Goal: Task Accomplishment & Management: Complete application form

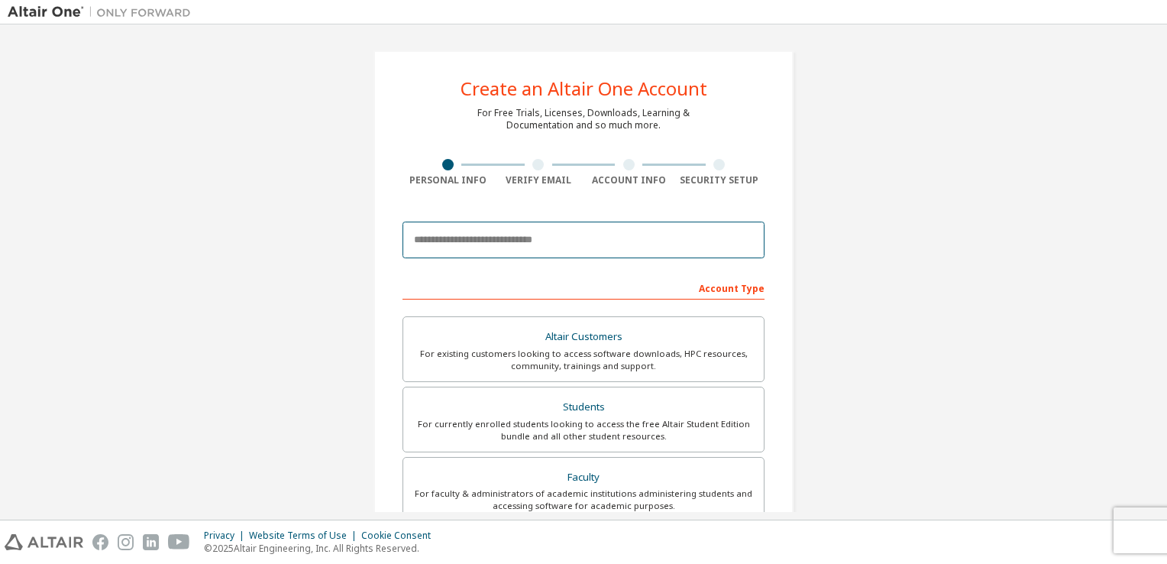
click at [523, 241] on input "email" at bounding box center [583, 239] width 362 height 37
type input "**********"
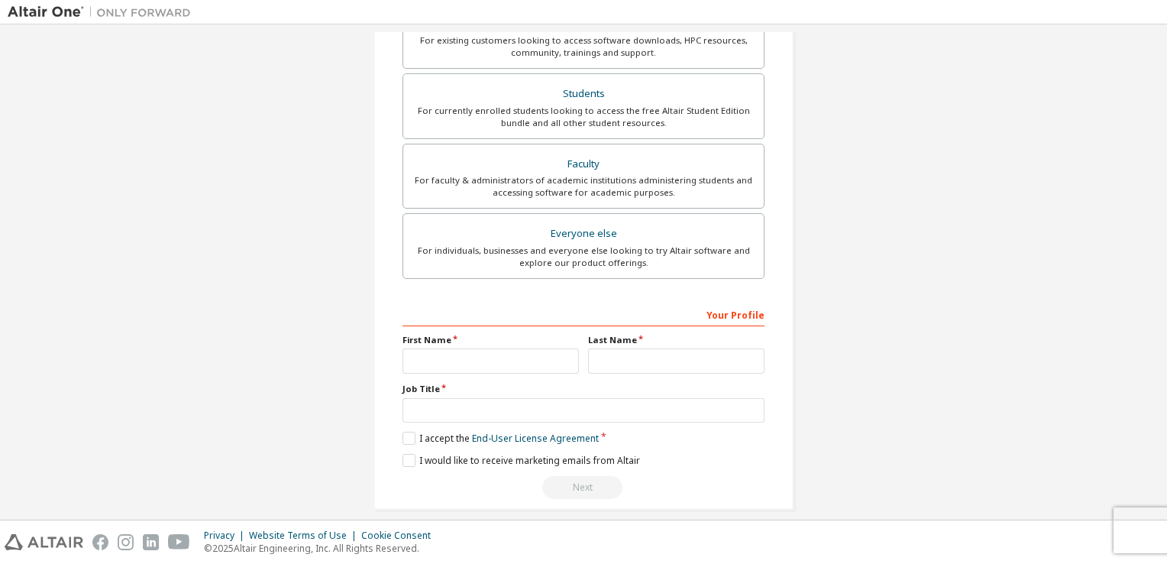
scroll to position [325, 0]
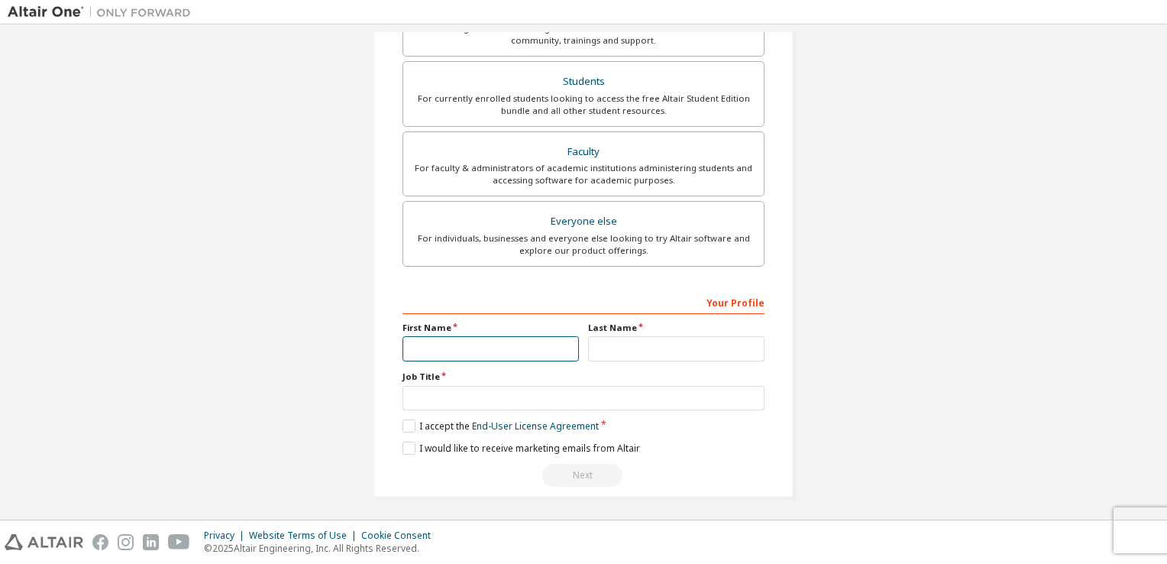
click at [456, 342] on input "text" at bounding box center [490, 348] width 176 height 25
type input "*********"
click at [649, 344] on input "text" at bounding box center [676, 348] width 176 height 25
type input "**********"
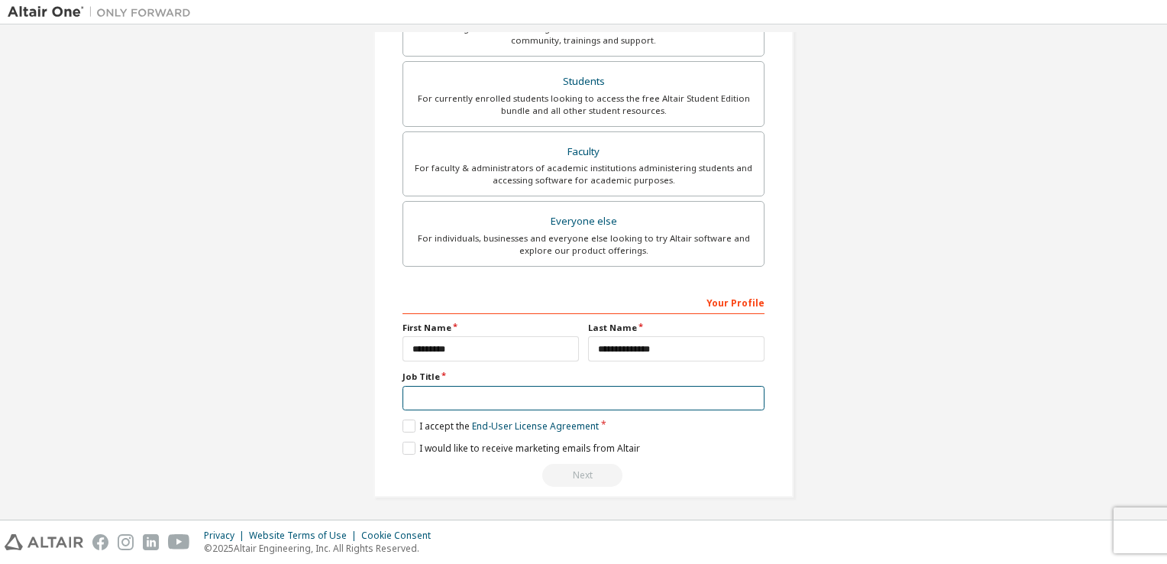
click at [498, 389] on input "text" at bounding box center [583, 398] width 362 height 25
click at [404, 444] on label "I would like to receive marketing emails from Altair" at bounding box center [520, 447] width 237 height 13
click at [403, 425] on label "I accept the End-User License Agreement" at bounding box center [500, 425] width 196 height 13
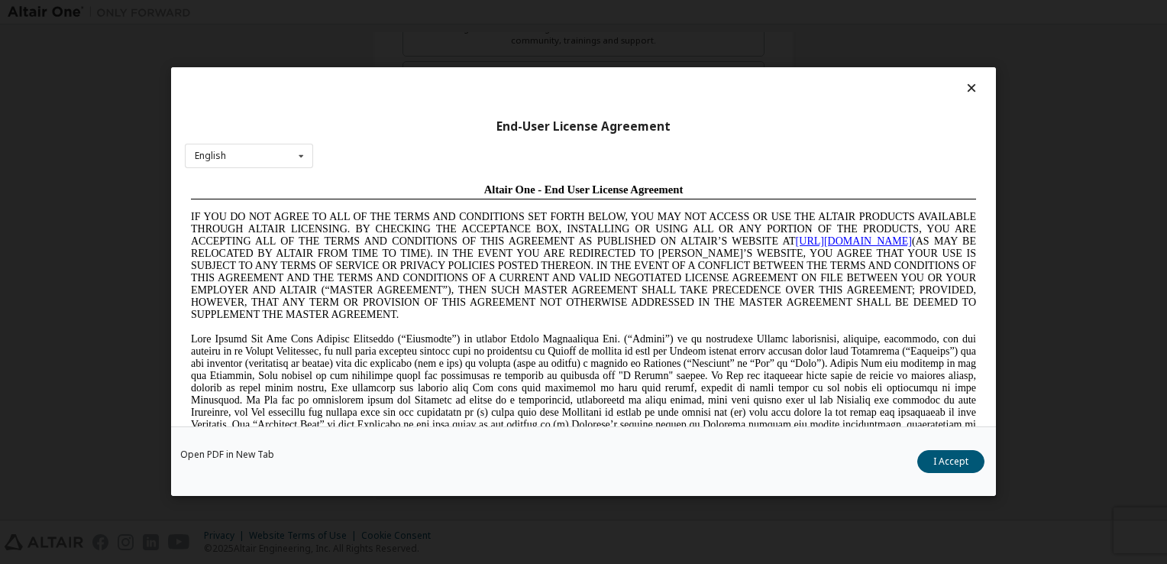
scroll to position [0, 0]
click at [996, 422] on div "End-User License Agreement English English Chinese French German Japanese Korea…" at bounding box center [583, 282] width 1167 height 564
drag, startPoint x: 996, startPoint y: 422, endPoint x: 991, endPoint y: 415, distance: 8.3
click at [991, 415] on div "End-User License Agreement English English Chinese French German Japanese Korea…" at bounding box center [583, 282] width 1167 height 564
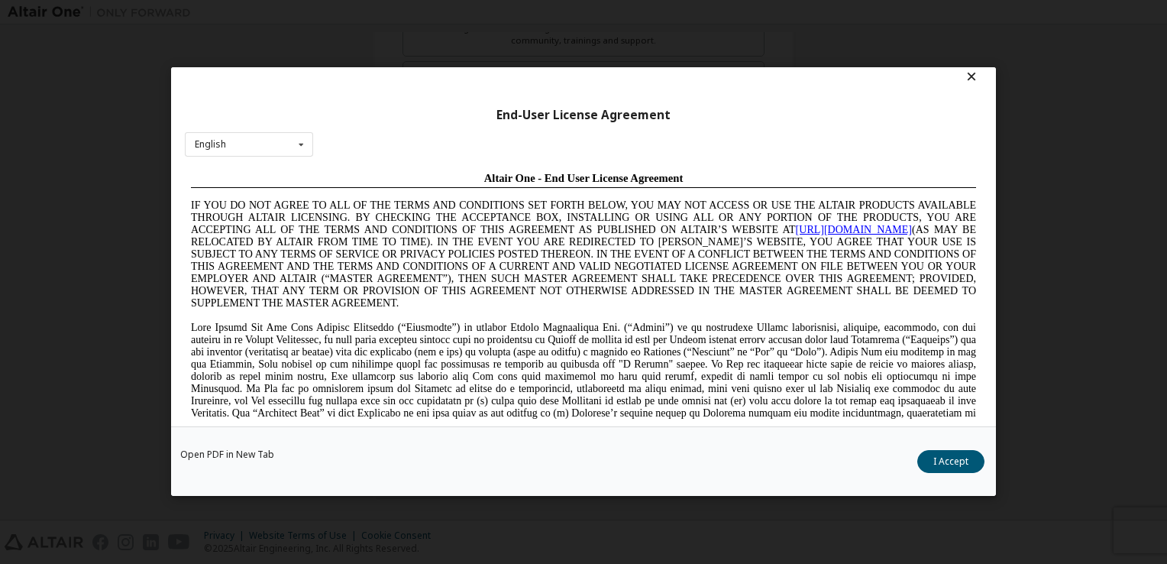
scroll to position [21, 0]
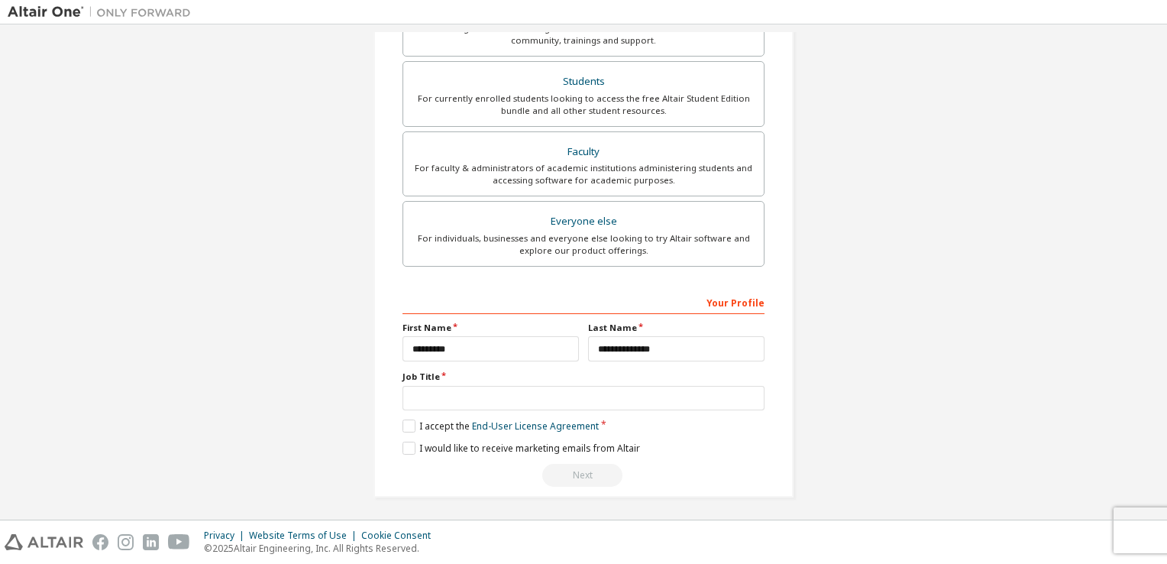
scroll to position [0, 0]
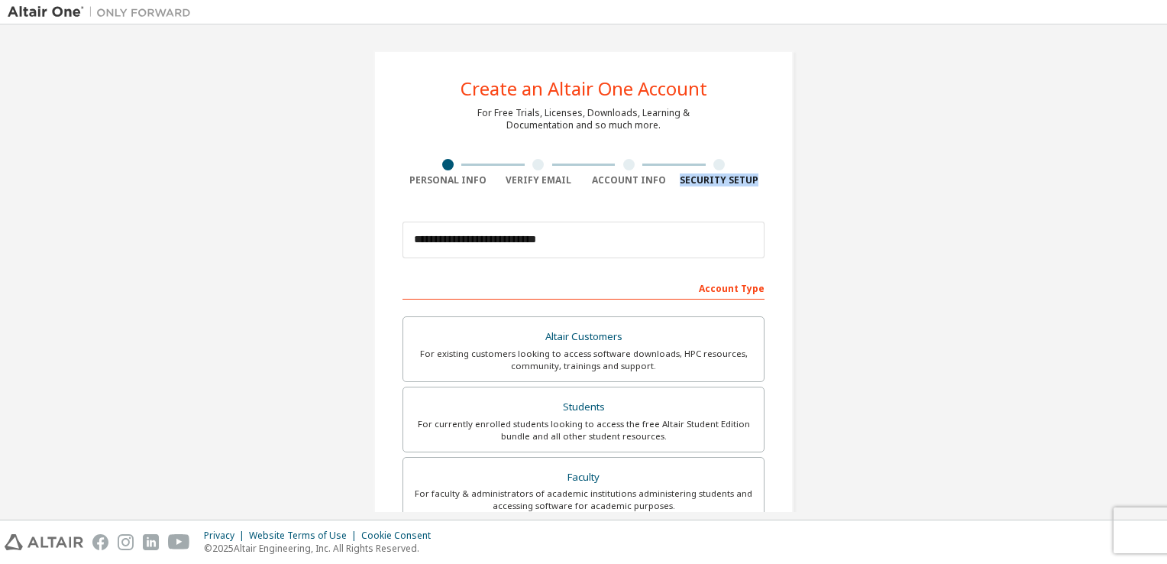
drag, startPoint x: 1146, startPoint y: 154, endPoint x: 1141, endPoint y: 182, distance: 28.0
click at [1141, 182] on div "**********" at bounding box center [584, 436] width 1152 height 809
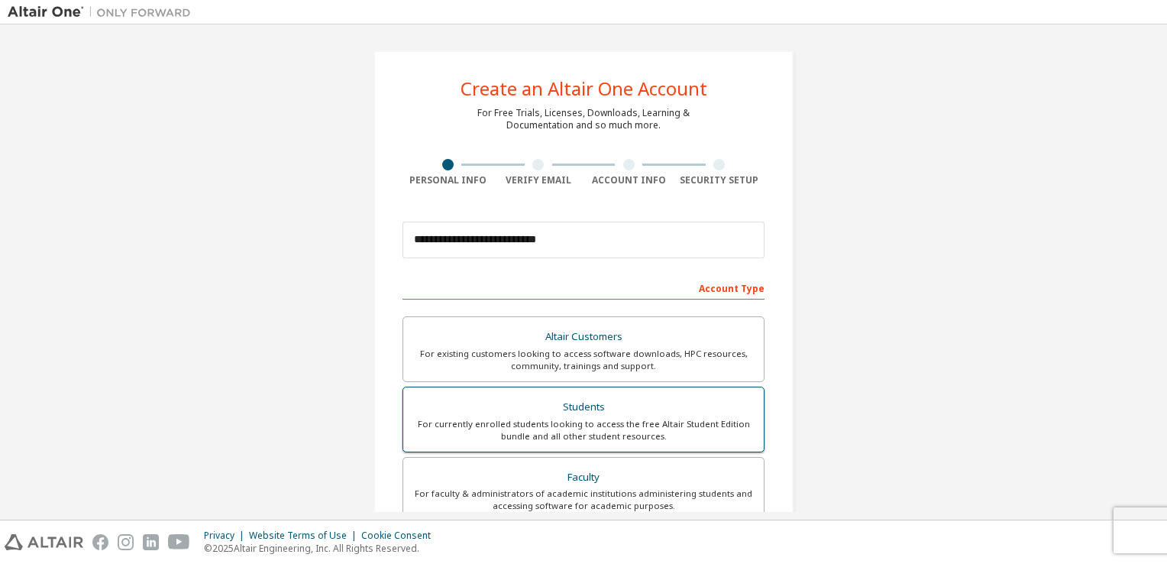
click at [599, 398] on div "Students" at bounding box center [583, 406] width 342 height 21
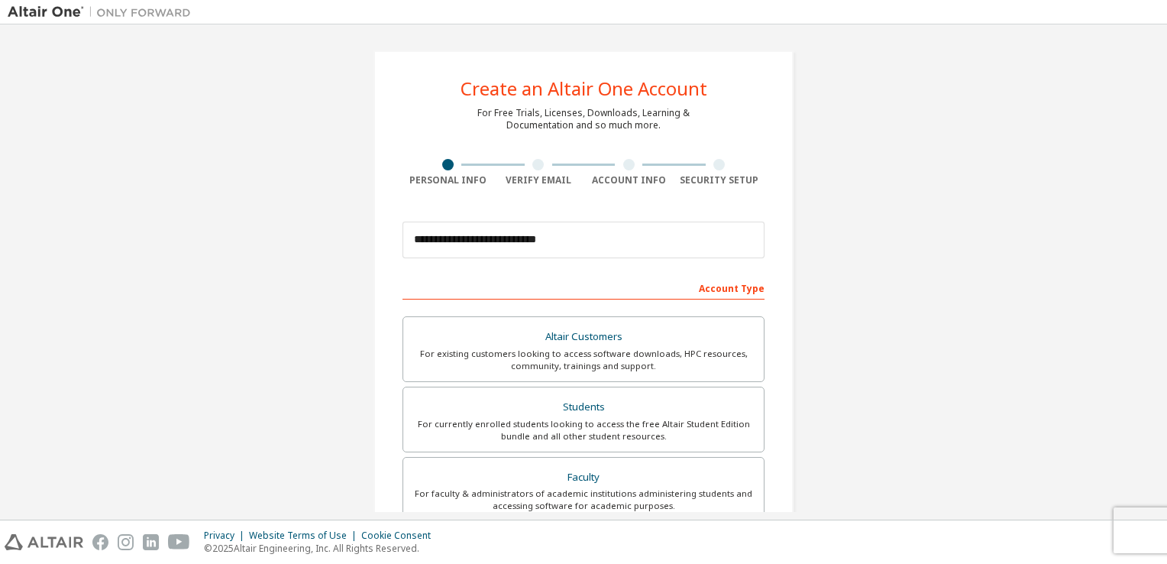
click at [535, 170] on div at bounding box center [537, 164] width 11 height 11
click at [532, 165] on div at bounding box center [537, 164] width 11 height 11
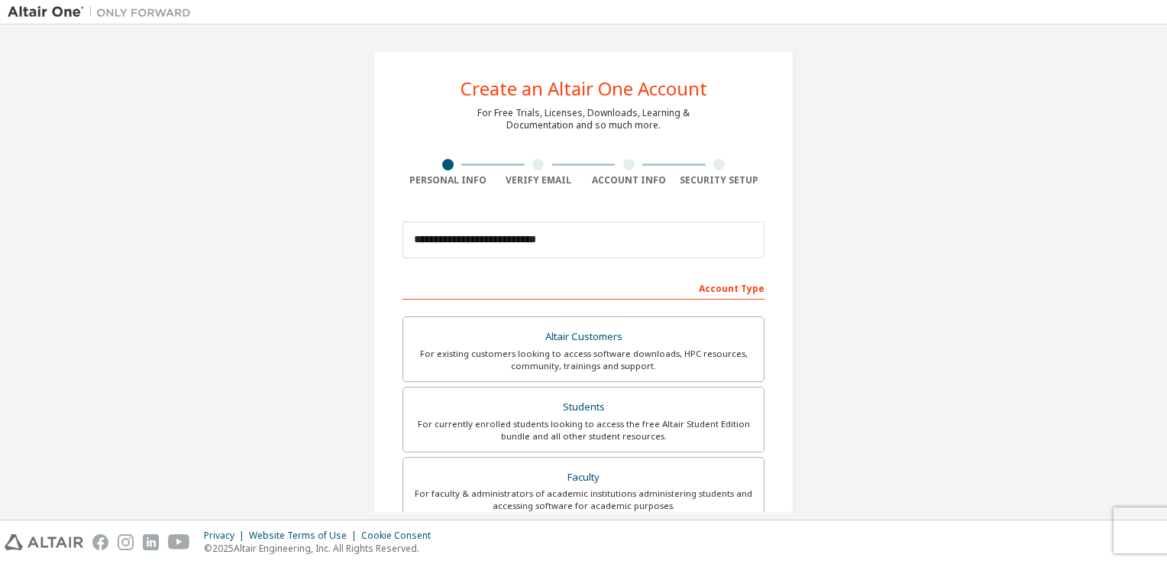
click at [532, 165] on div at bounding box center [537, 164] width 11 height 11
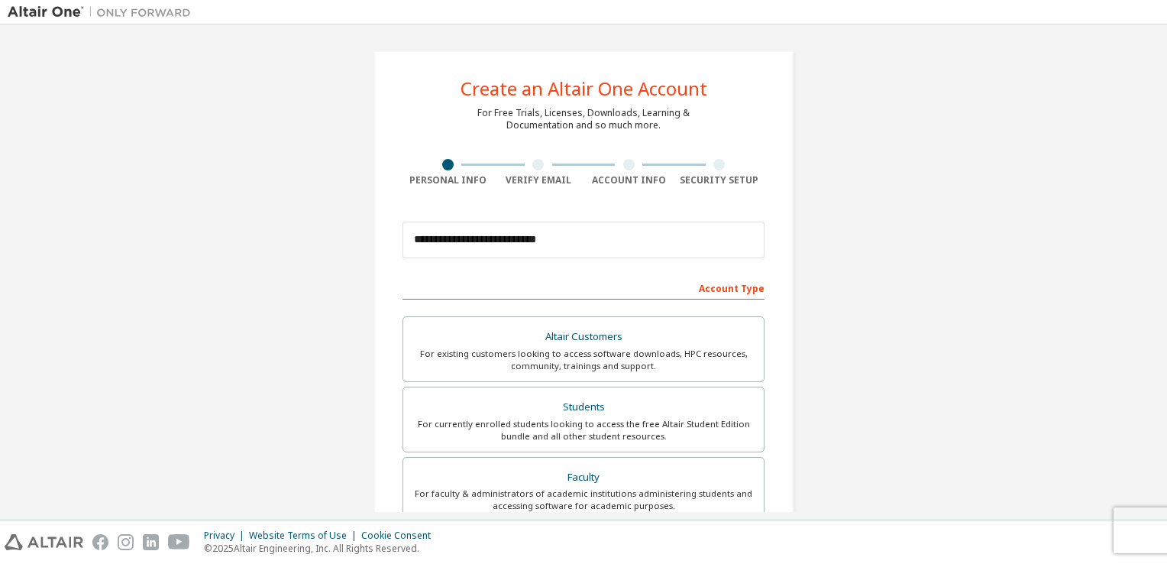
click at [532, 165] on div at bounding box center [537, 164] width 11 height 11
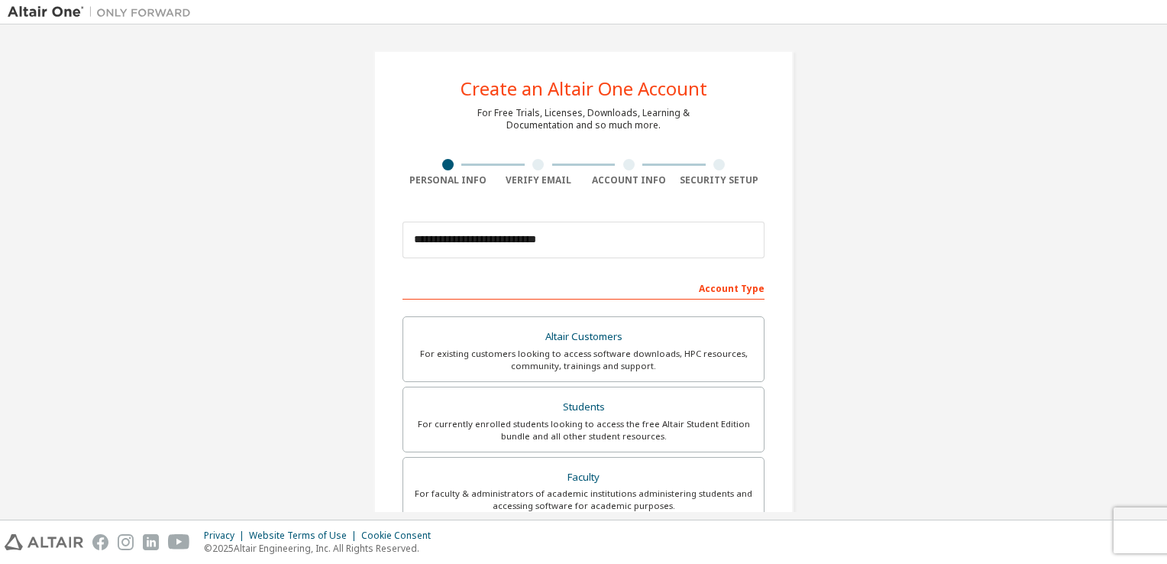
click at [532, 165] on div at bounding box center [537, 164] width 11 height 11
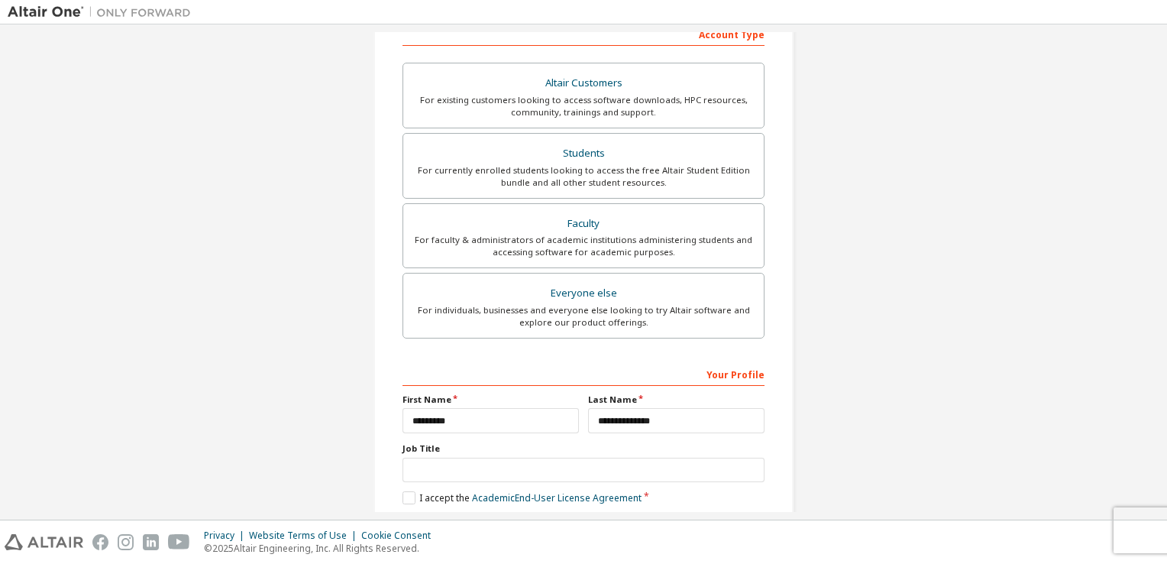
scroll to position [275, 0]
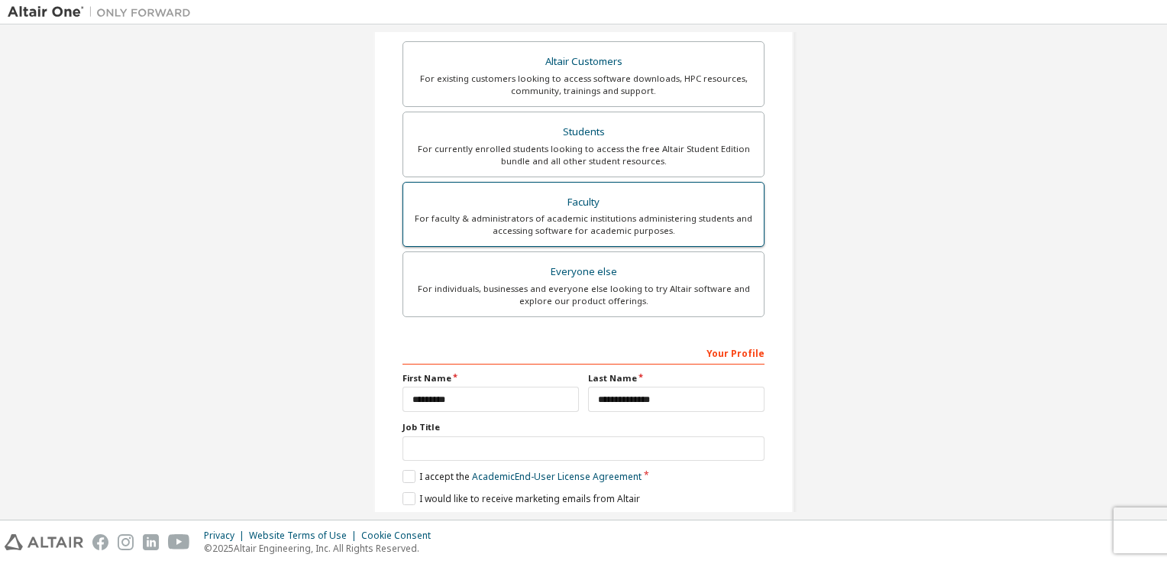
click at [654, 217] on div "For faculty & administrators of academic institutions administering students an…" at bounding box center [583, 224] width 342 height 24
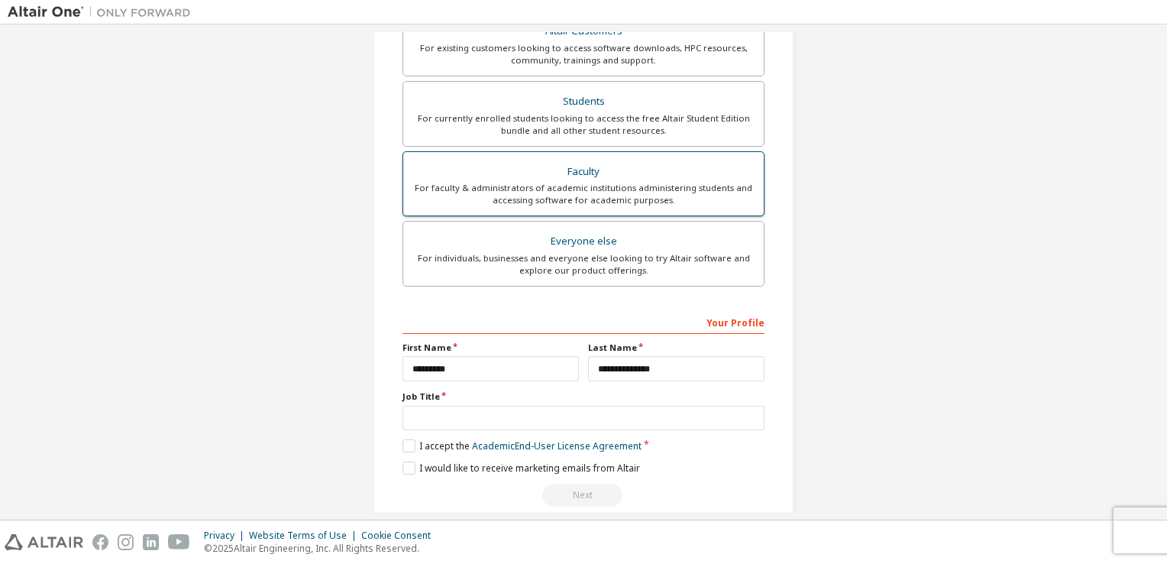
scroll to position [325, 0]
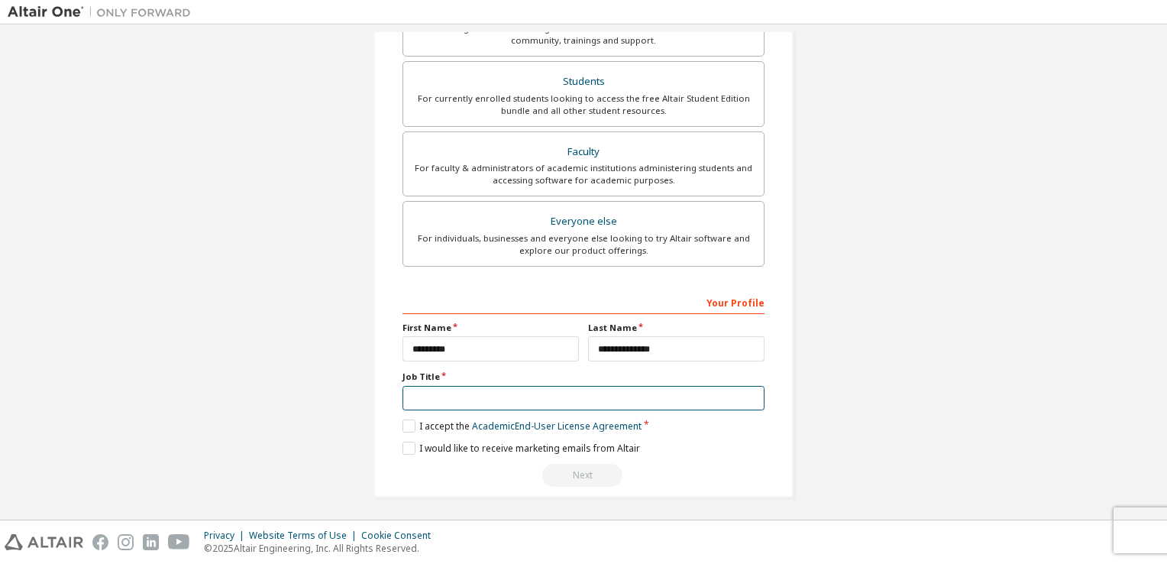
click at [583, 394] on input "text" at bounding box center [583, 398] width 362 height 25
type input "**********"
click at [411, 419] on label "I accept the Academic End-User License Agreement" at bounding box center [521, 425] width 239 height 13
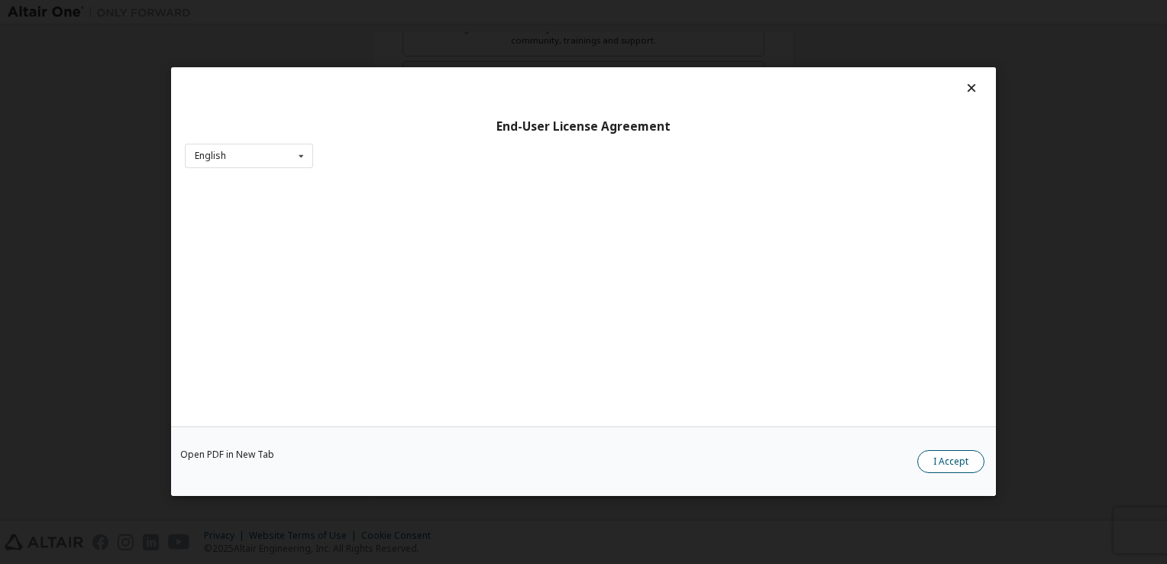
click at [938, 466] on button "I Accept" at bounding box center [950, 462] width 67 height 23
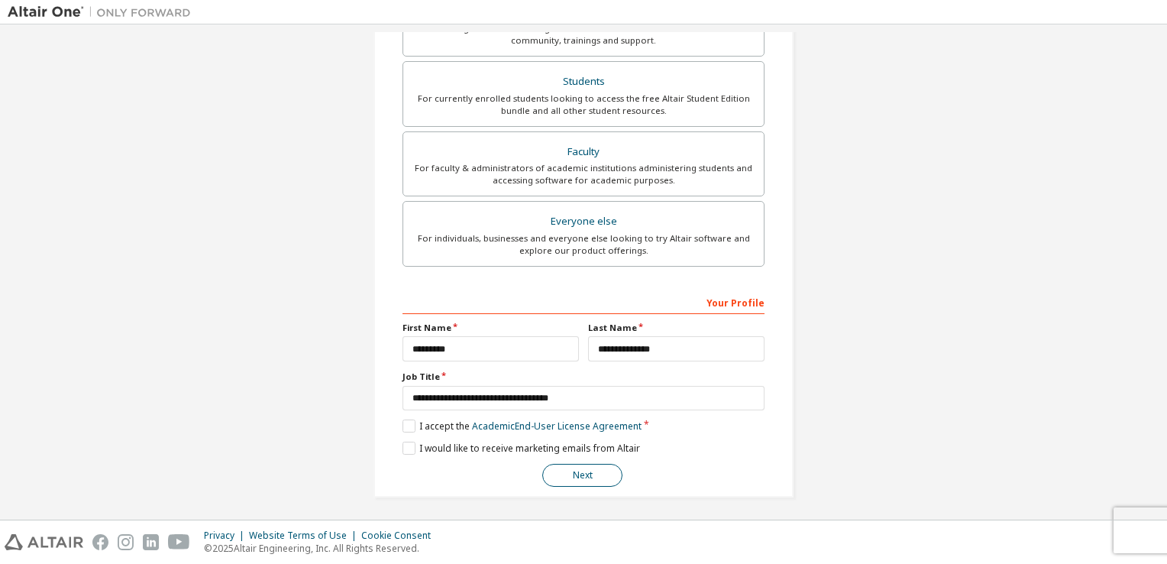
click at [574, 466] on button "Next" at bounding box center [582, 475] width 80 height 23
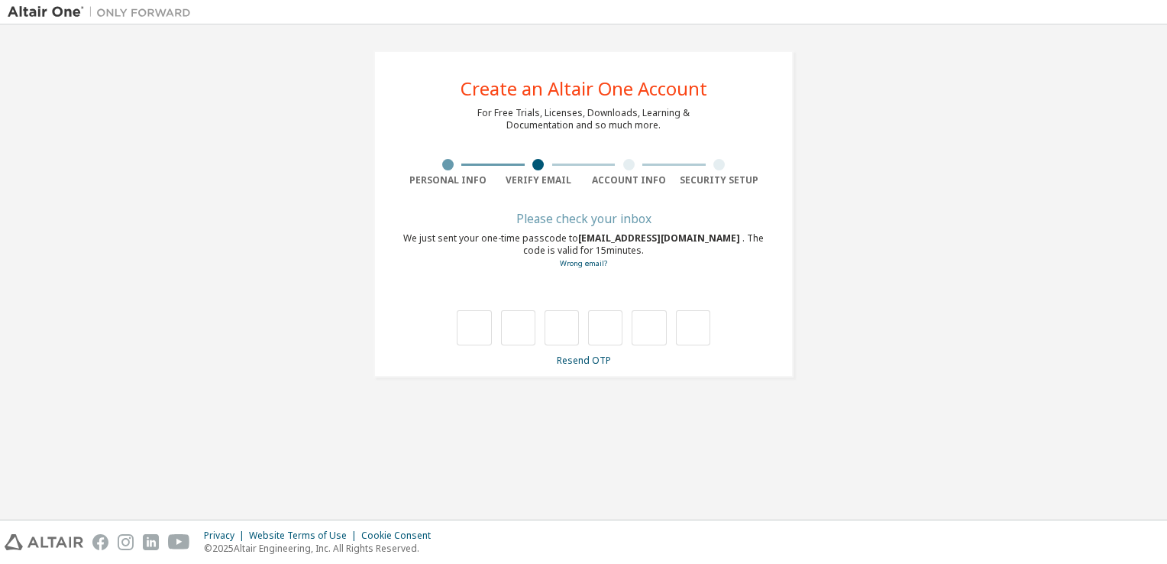
scroll to position [0, 0]
type input "*"
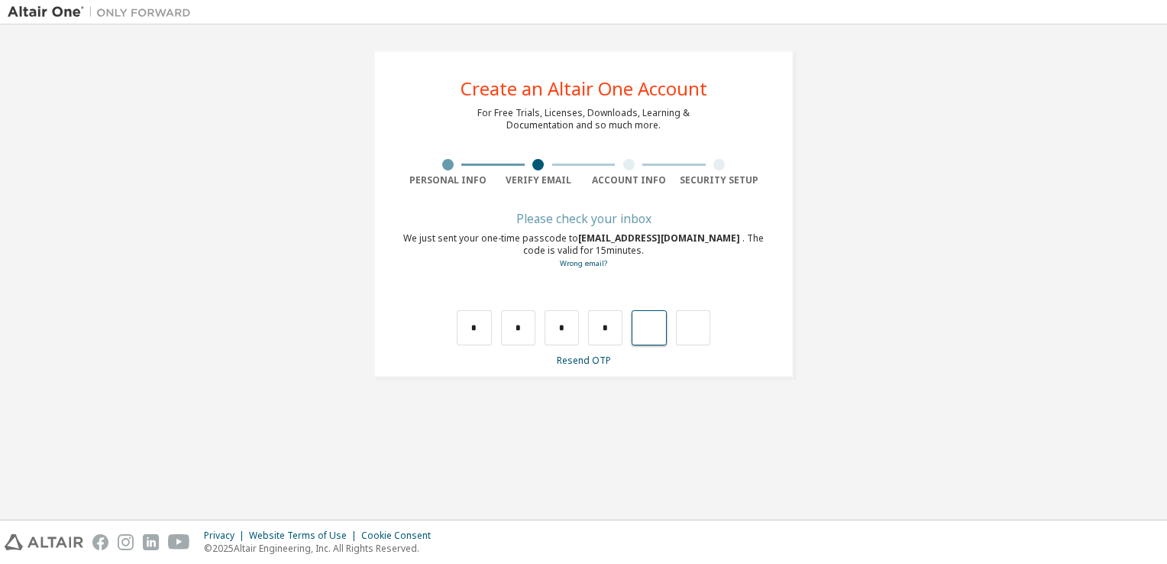
type input "*"
